Goal: Task Accomplishment & Management: Manage account settings

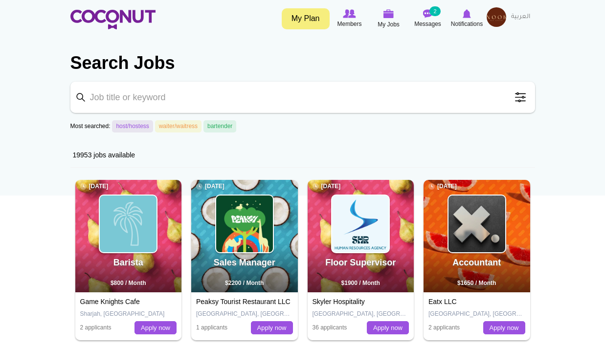
click at [490, 19] on img at bounding box center [497, 17] width 20 height 20
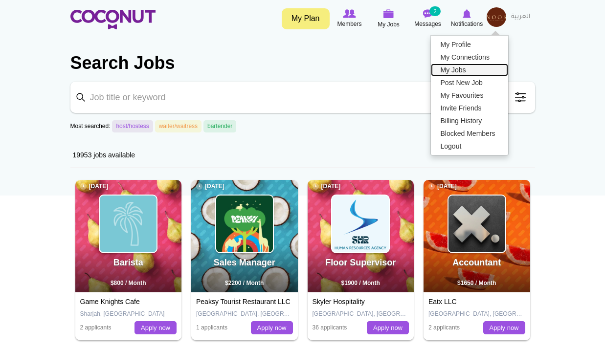
click at [458, 68] on link "My Jobs" at bounding box center [469, 70] width 77 height 13
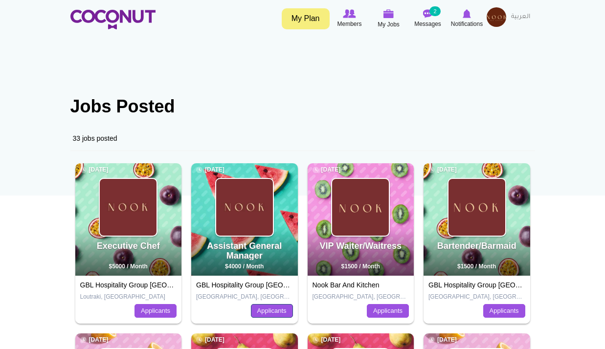
click at [268, 311] on link "Applicants" at bounding box center [272, 311] width 42 height 14
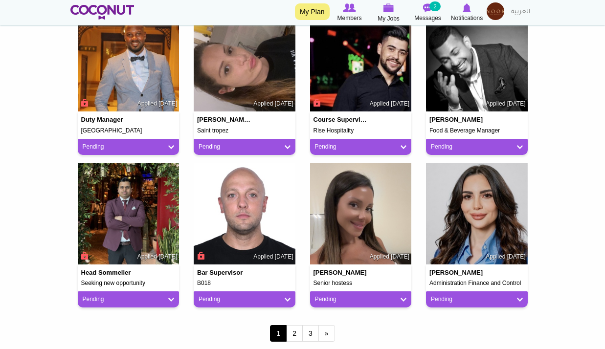
scroll to position [734, 0]
